Goal: Obtain resource: Obtain resource

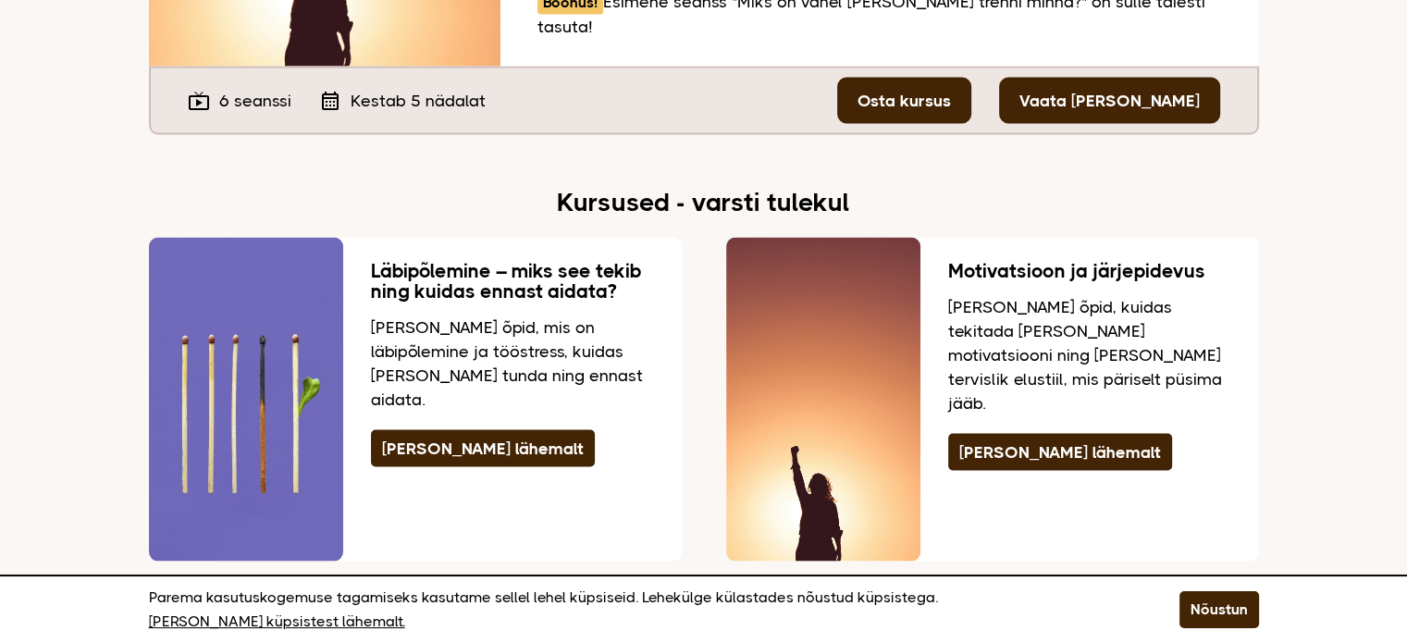
scroll to position [3608, 0]
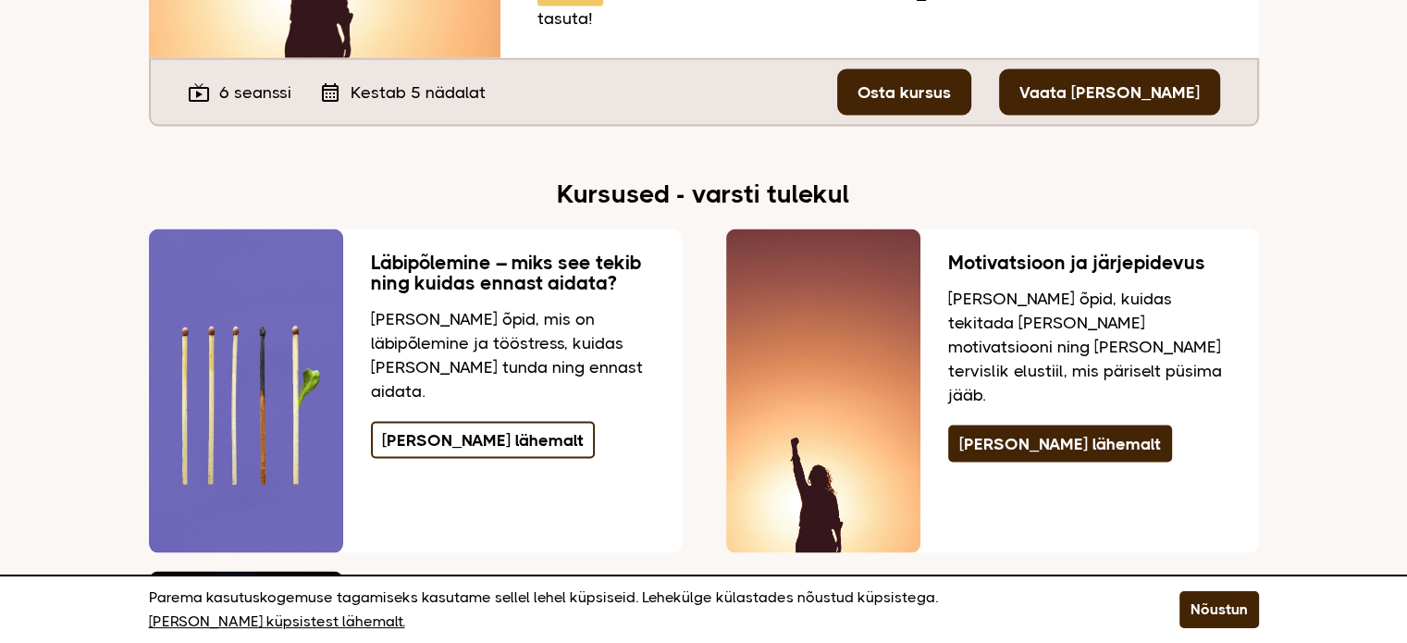
click at [430, 422] on link "[PERSON_NAME] lähemalt" at bounding box center [483, 440] width 224 height 37
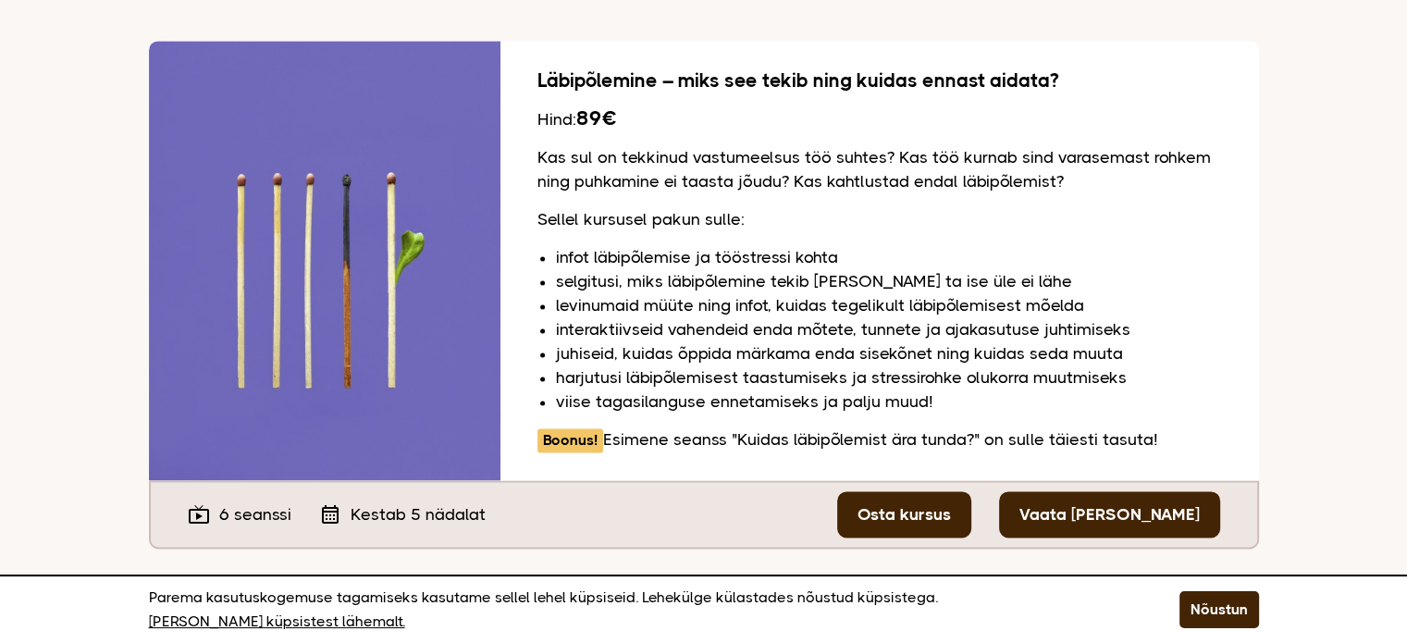
scroll to position [2656, 0]
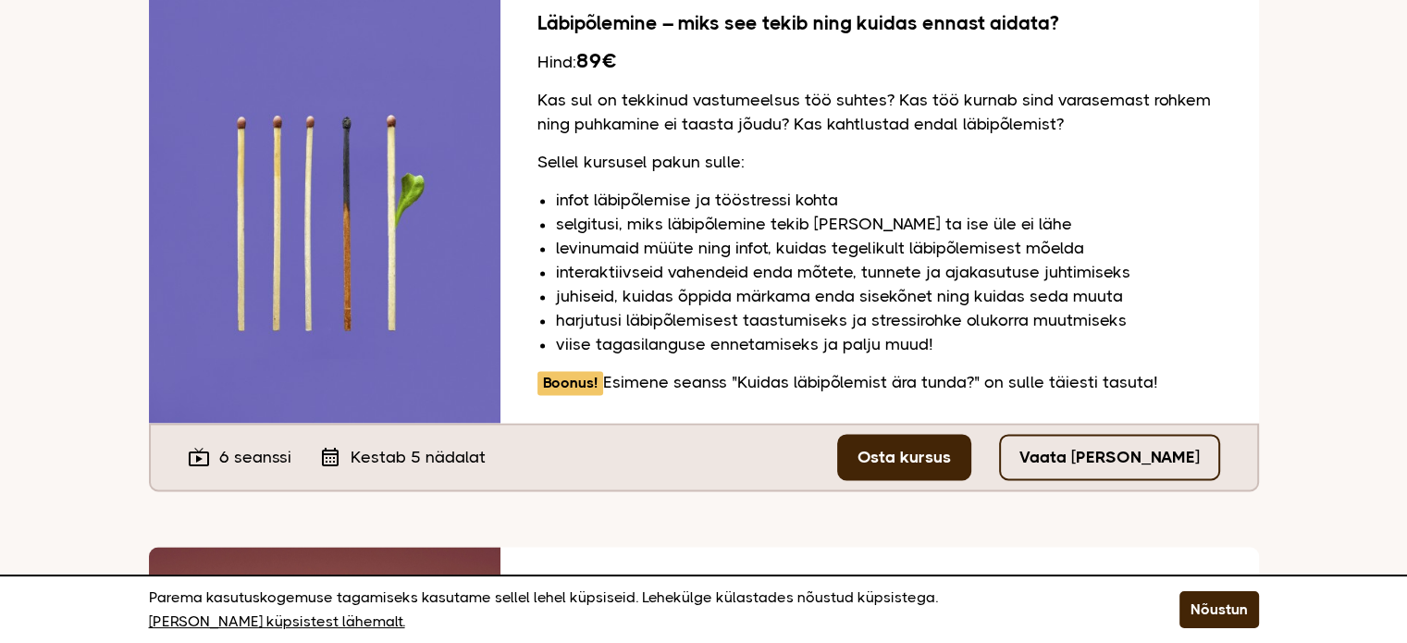
click at [1161, 434] on link "Vaata [PERSON_NAME]" at bounding box center [1109, 457] width 221 height 46
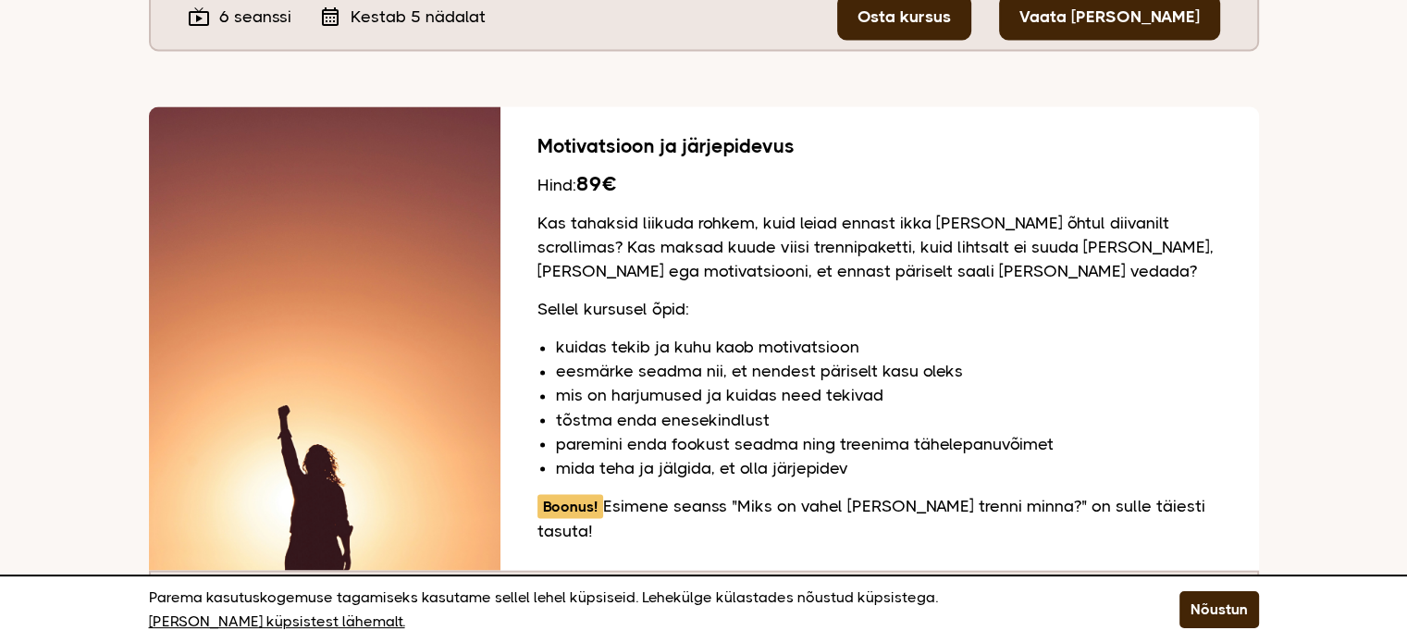
scroll to position [3119, 0]
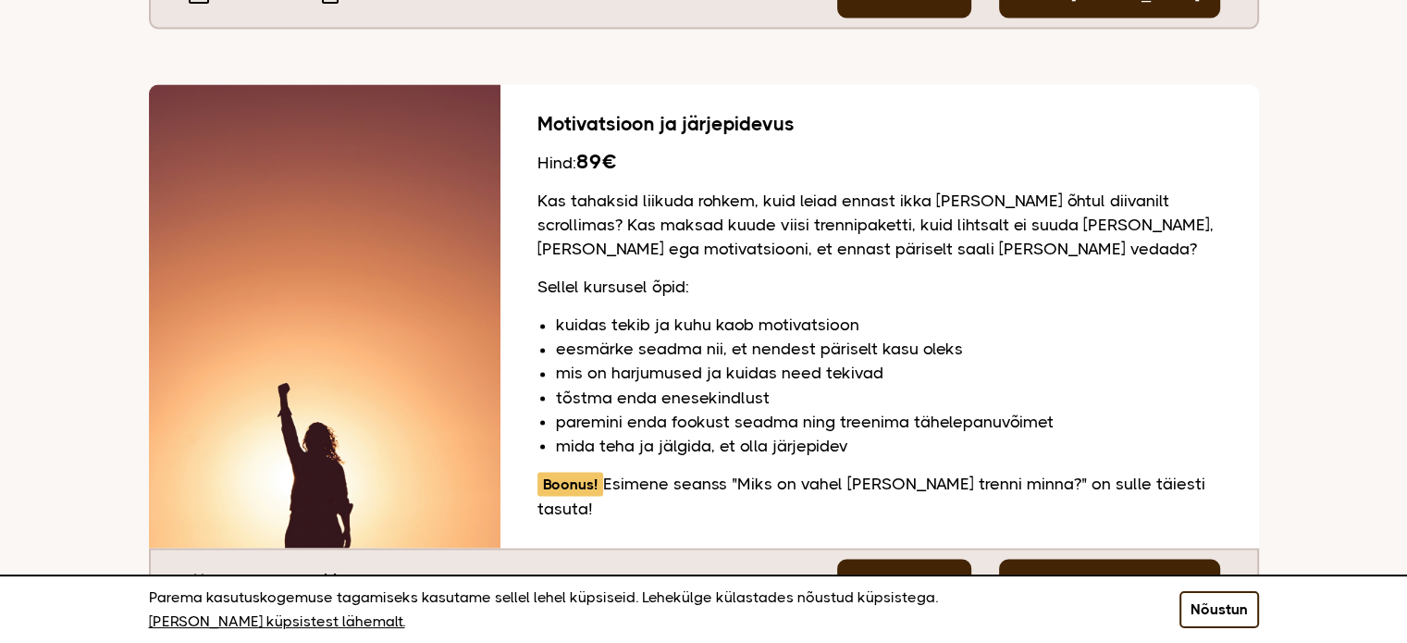
click at [1221, 621] on button "Nõustun" at bounding box center [1220, 609] width 80 height 37
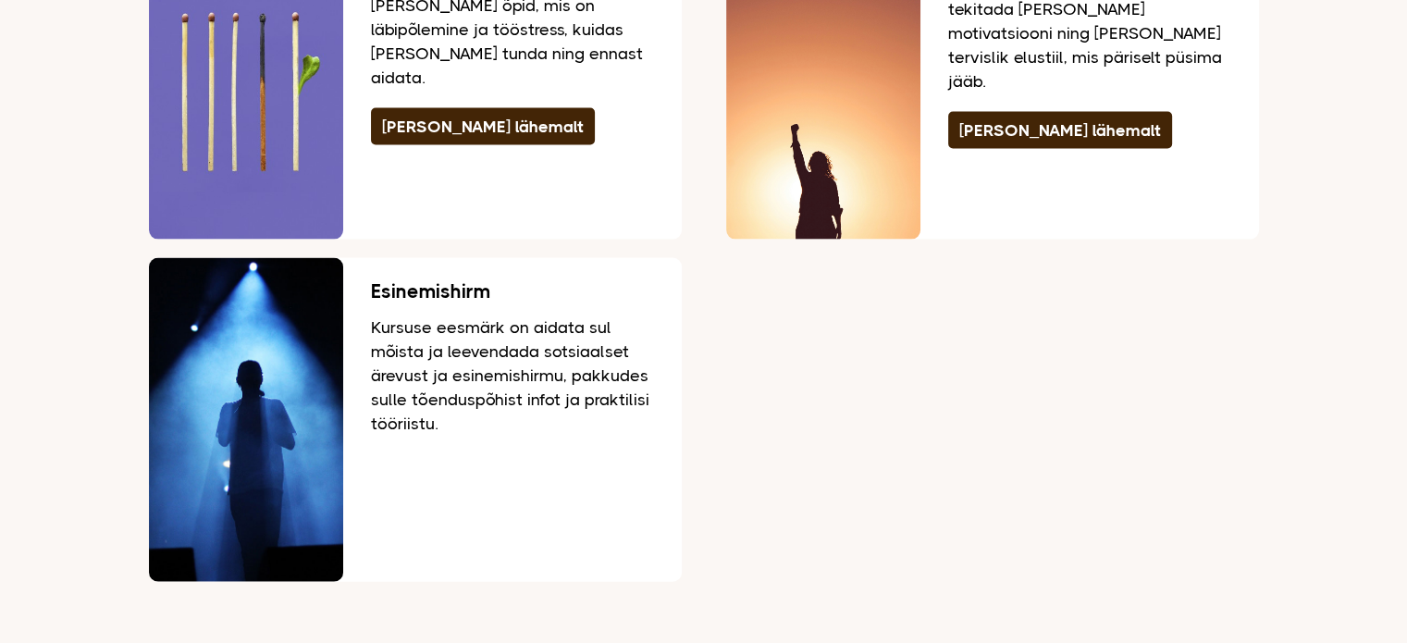
scroll to position [3951, 0]
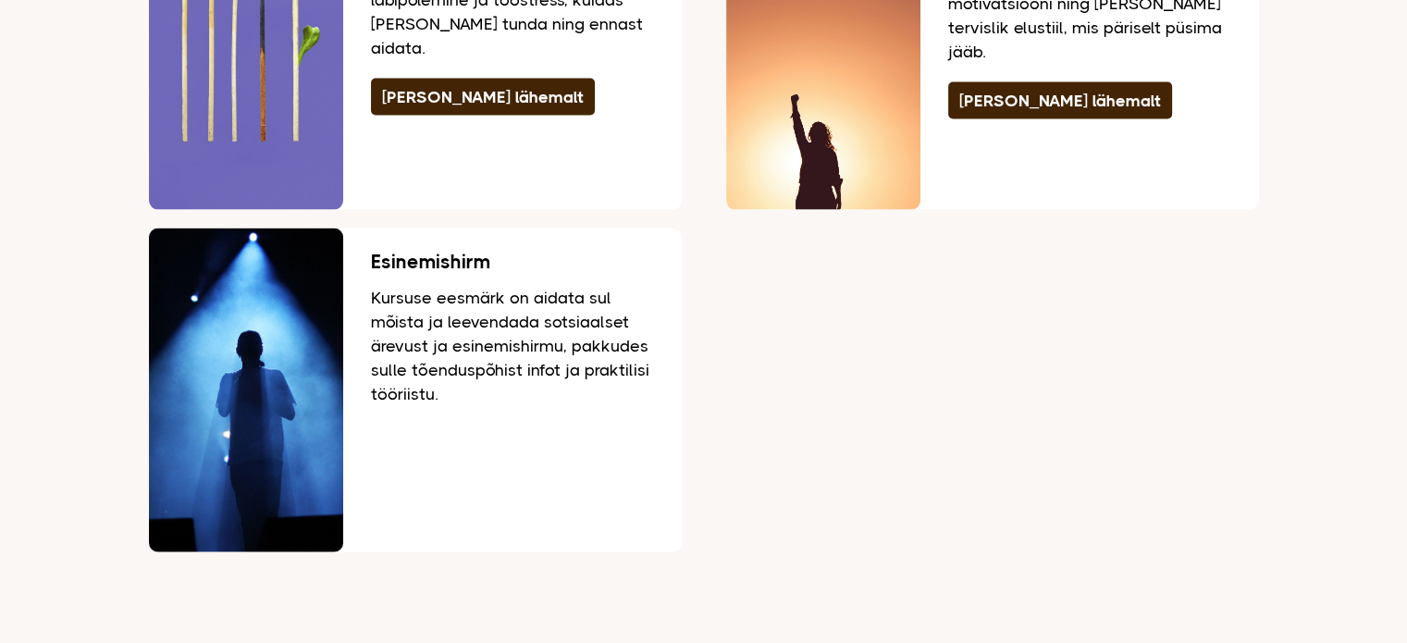
click at [227, 323] on img at bounding box center [246, 391] width 194 height 324
click at [516, 286] on p "Kursuse eesmärk on aidata sul mõista ja leevendada sotsiaalset ärevust ja esine…" at bounding box center [512, 346] width 283 height 120
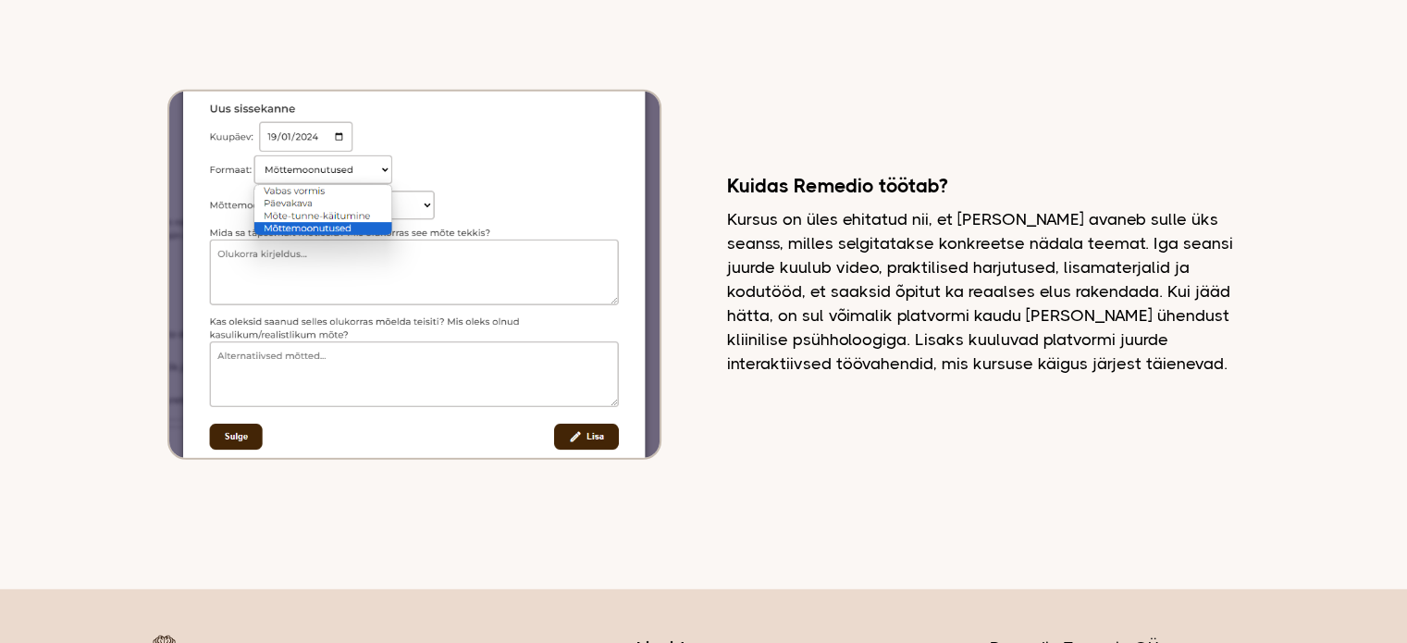
scroll to position [5196, 0]
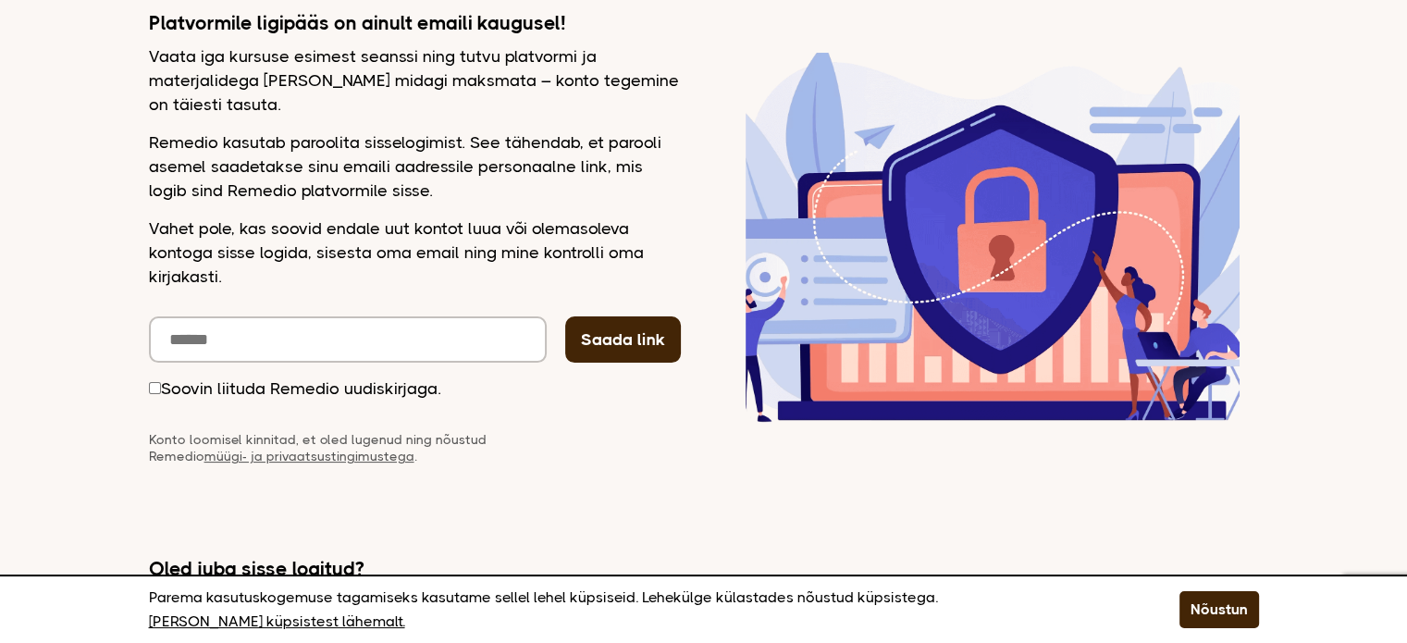
scroll to position [287, 0]
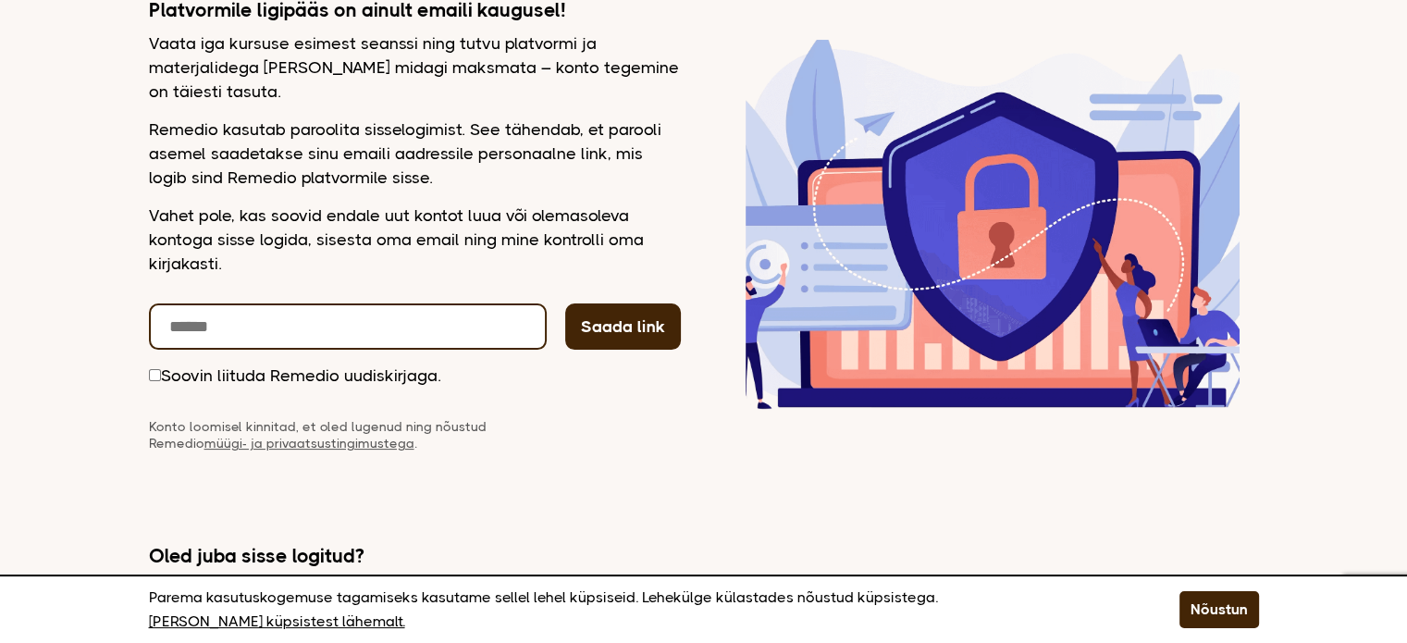
click at [301, 329] on input "email" at bounding box center [348, 326] width 398 height 46
type input "**********"
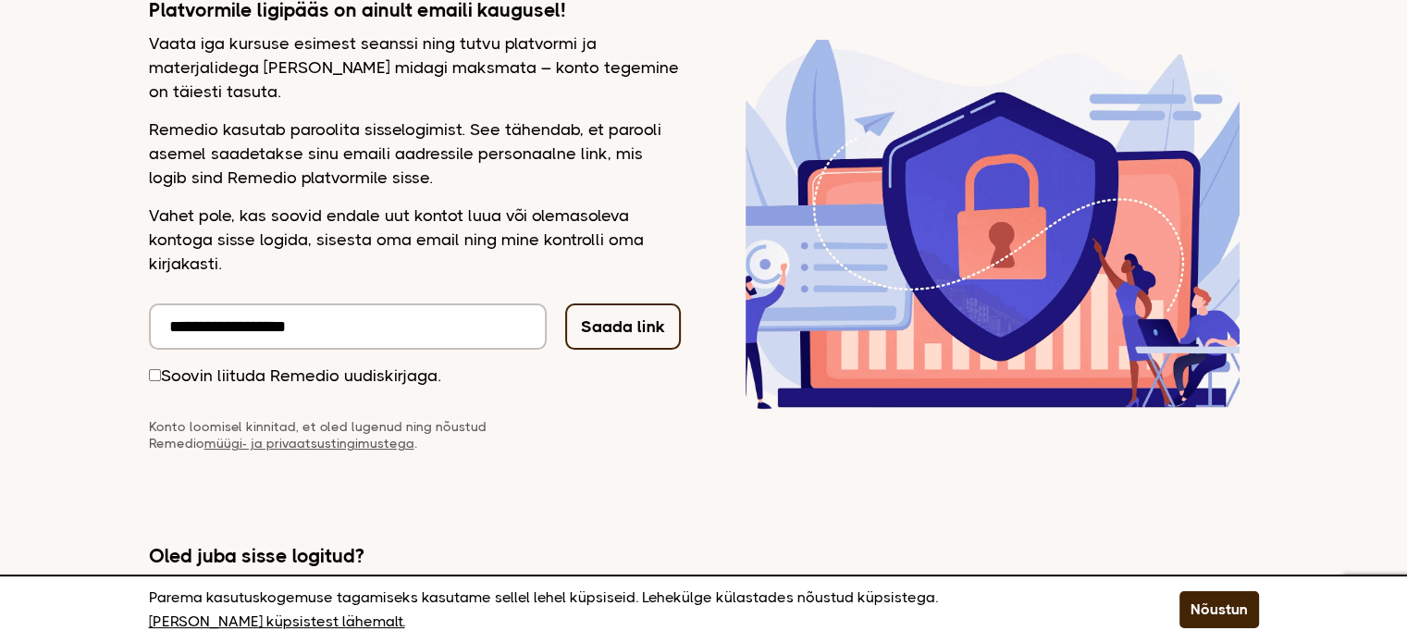
click at [621, 321] on button "Saada link" at bounding box center [623, 326] width 116 height 46
